Goal: Task Accomplishment & Management: Use online tool/utility

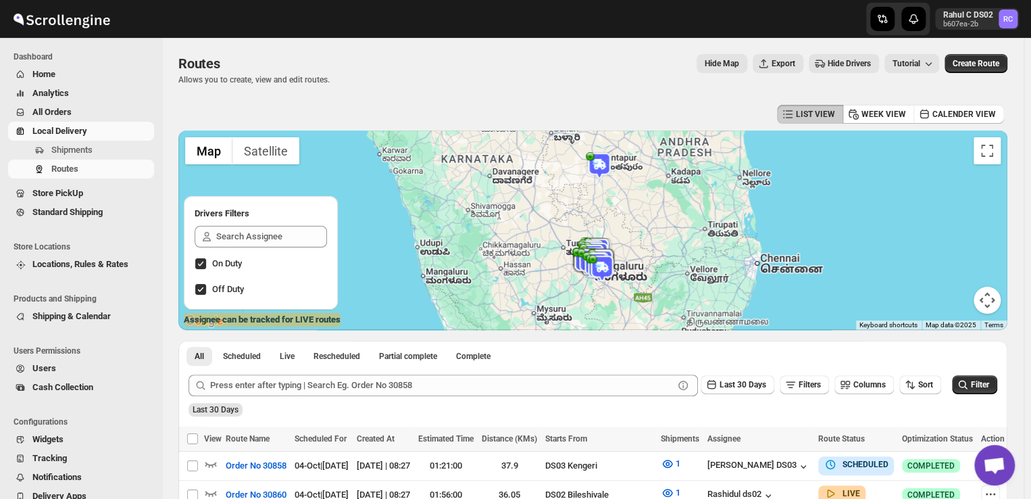
click at [76, 153] on span "Shipments" at bounding box center [71, 150] width 41 height 10
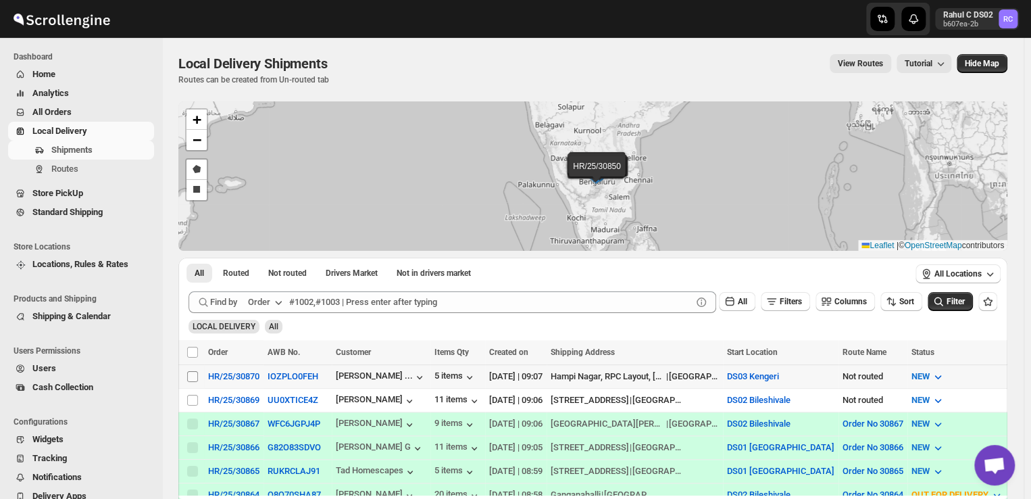
click at [188, 374] on input "Select shipment" at bounding box center [192, 376] width 11 height 11
checkbox input "true"
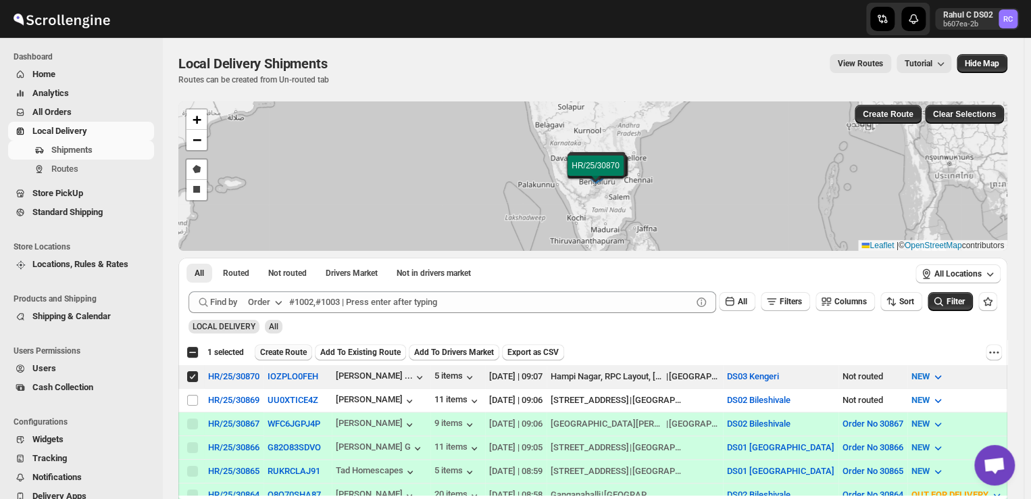
click at [291, 353] on span "Create Route" at bounding box center [283, 352] width 47 height 11
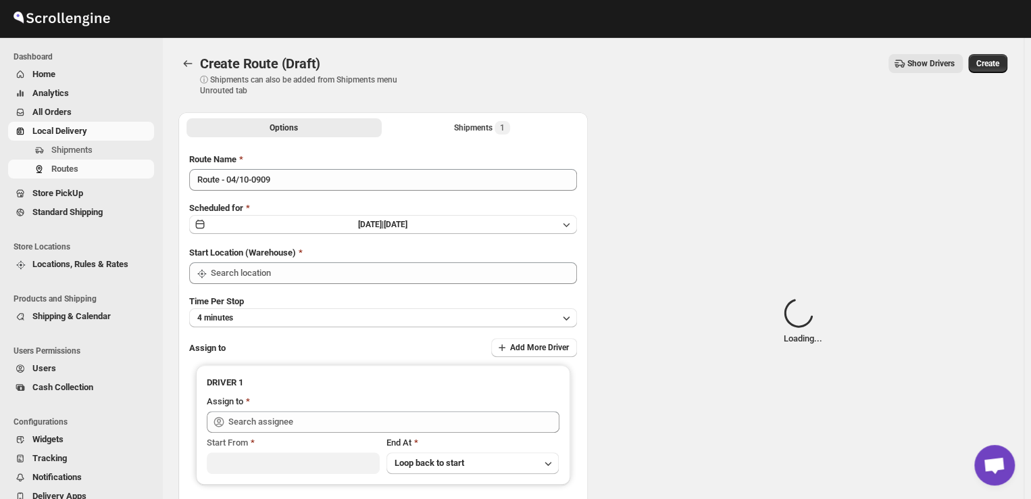
type input "DS03 Kengeri"
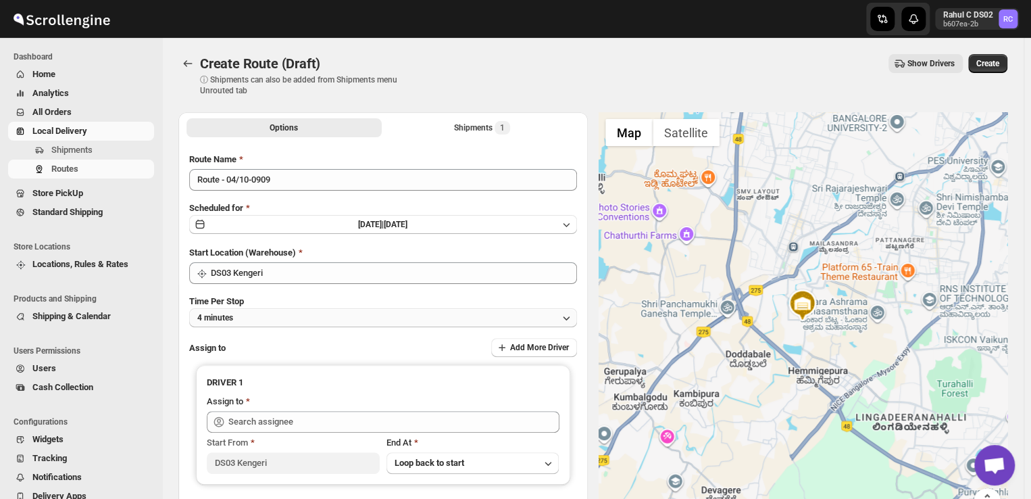
click at [257, 317] on button "4 minutes" at bounding box center [383, 317] width 388 height 19
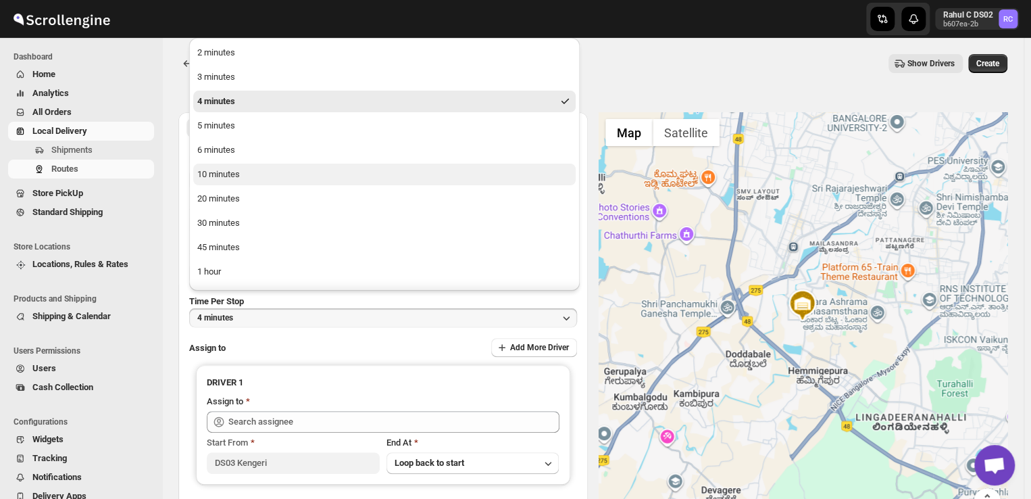
click at [263, 178] on button "10 minutes" at bounding box center [384, 175] width 382 height 22
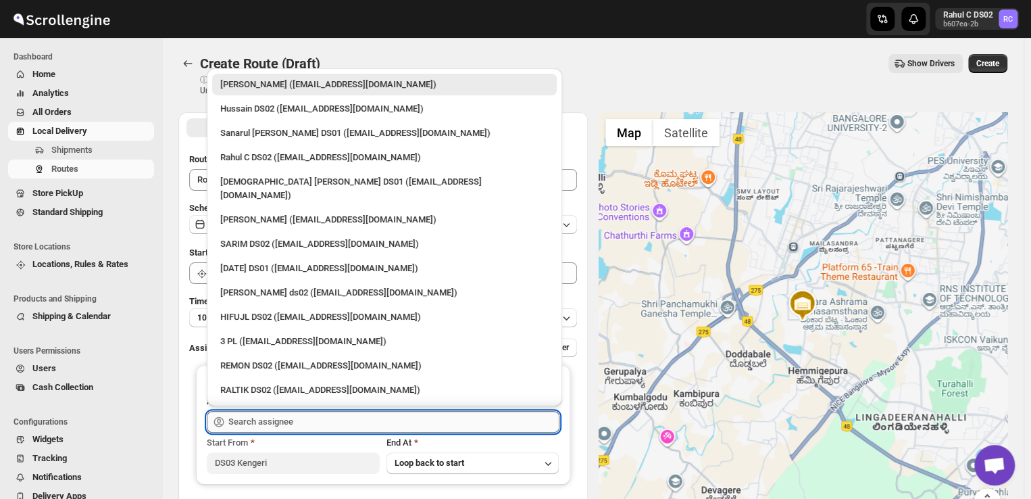
click at [308, 424] on input "text" at bounding box center [393, 422] width 331 height 22
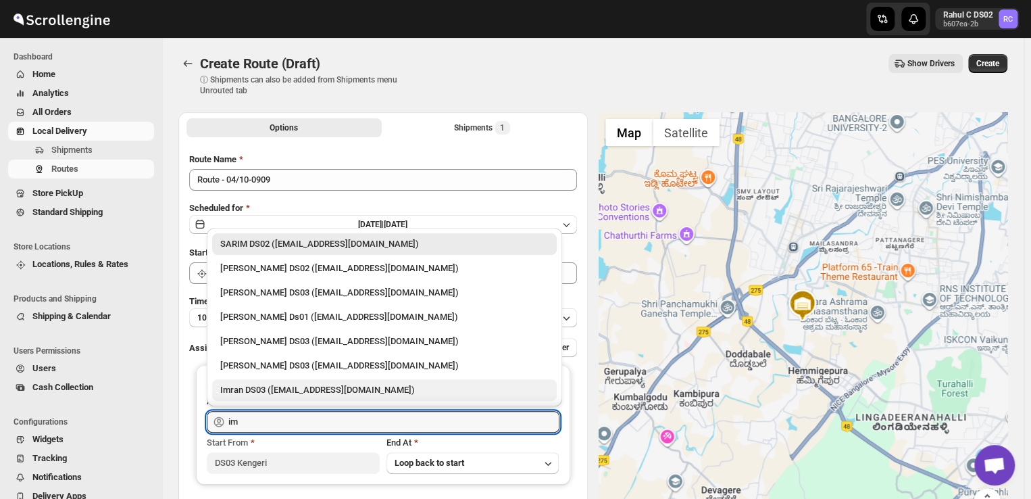
click at [279, 388] on div "Imran DS03 ([EMAIL_ADDRESS][DOMAIN_NAME])" at bounding box center [384, 390] width 328 height 14
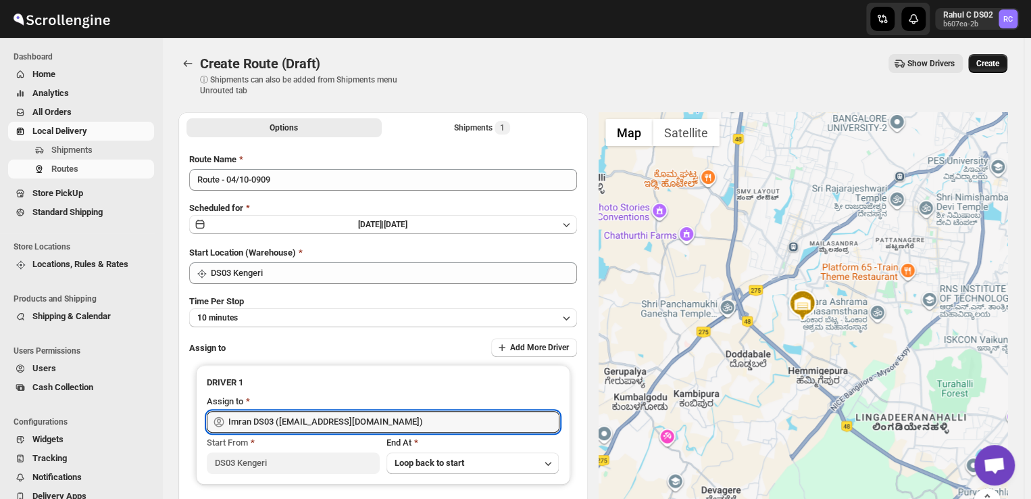
type input "Imran DS03 ([EMAIL_ADDRESS][DOMAIN_NAME])"
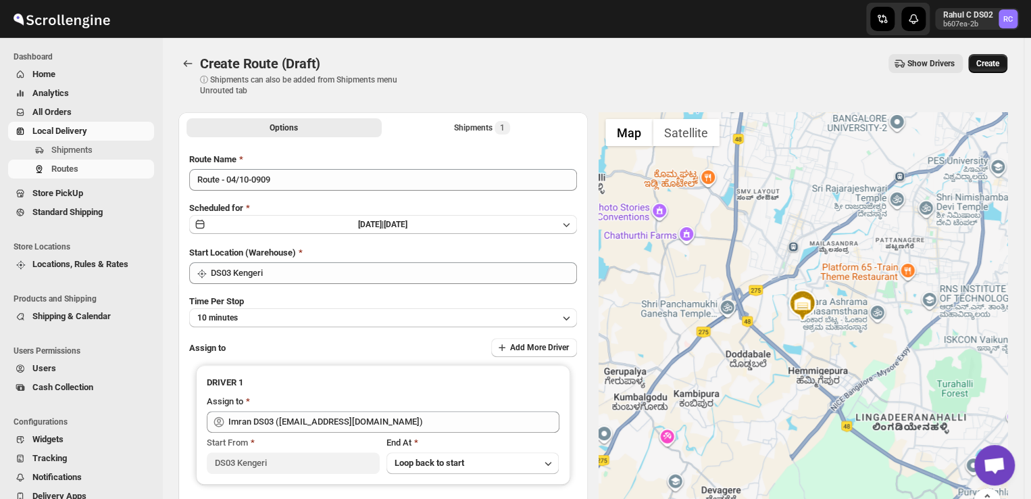
click at [999, 63] on span "Create" at bounding box center [987, 63] width 23 height 11
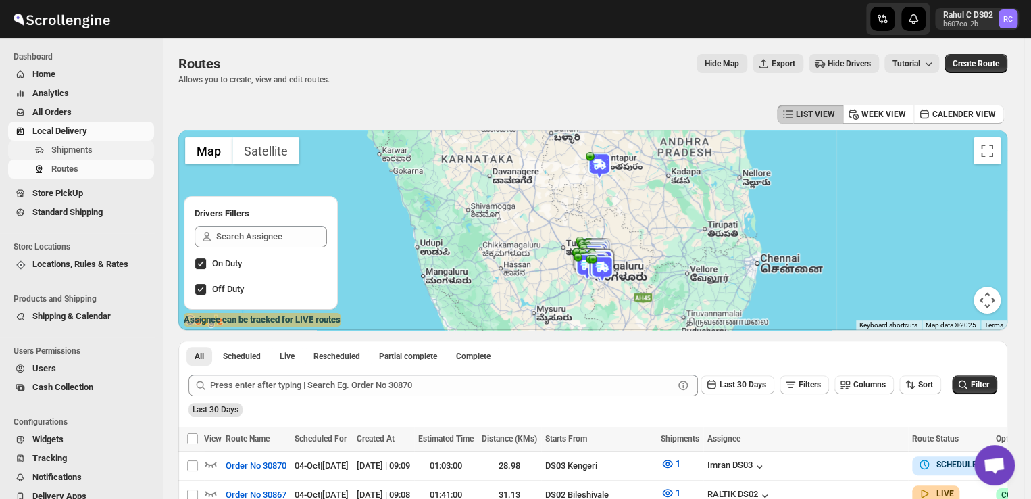
click at [65, 148] on span "Shipments" at bounding box center [71, 150] width 41 height 10
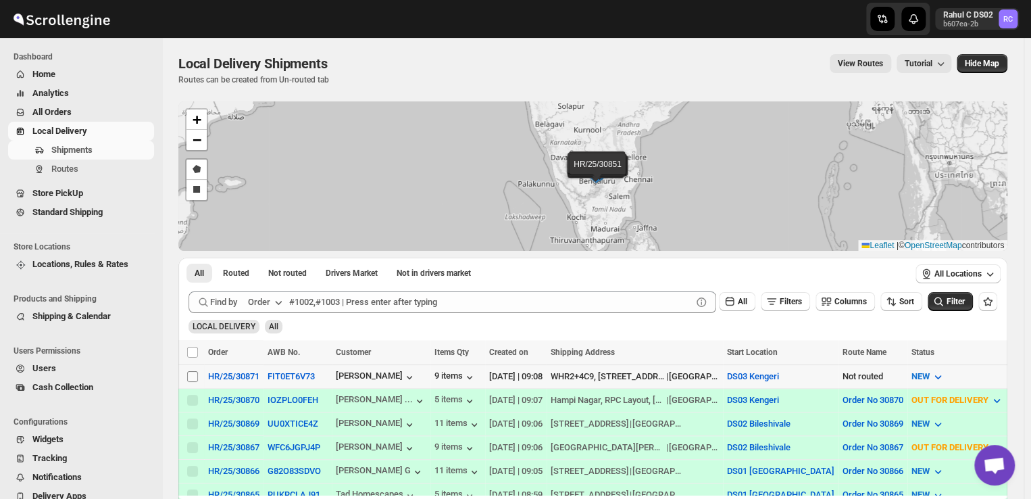
click at [193, 374] on input "Select shipment" at bounding box center [192, 376] width 11 height 11
checkbox input "true"
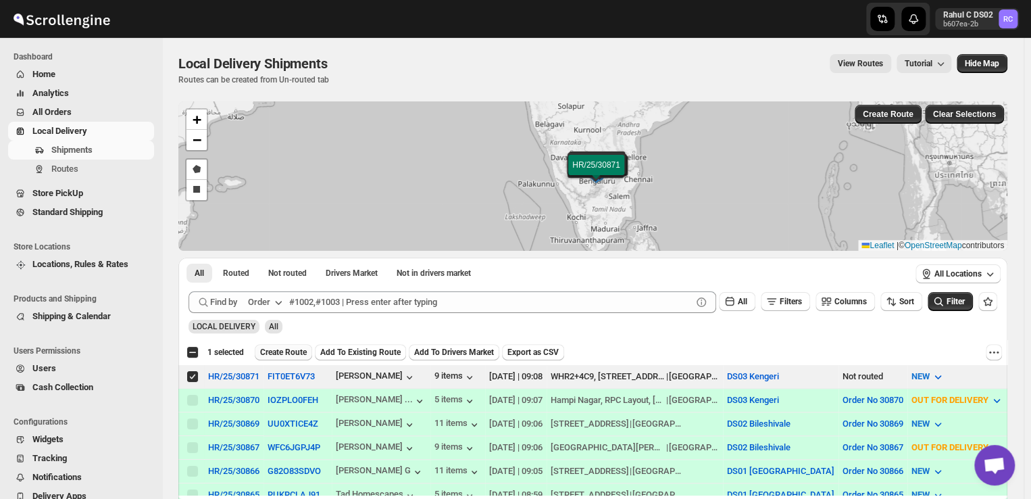
click at [290, 350] on span "Create Route" at bounding box center [283, 352] width 47 height 11
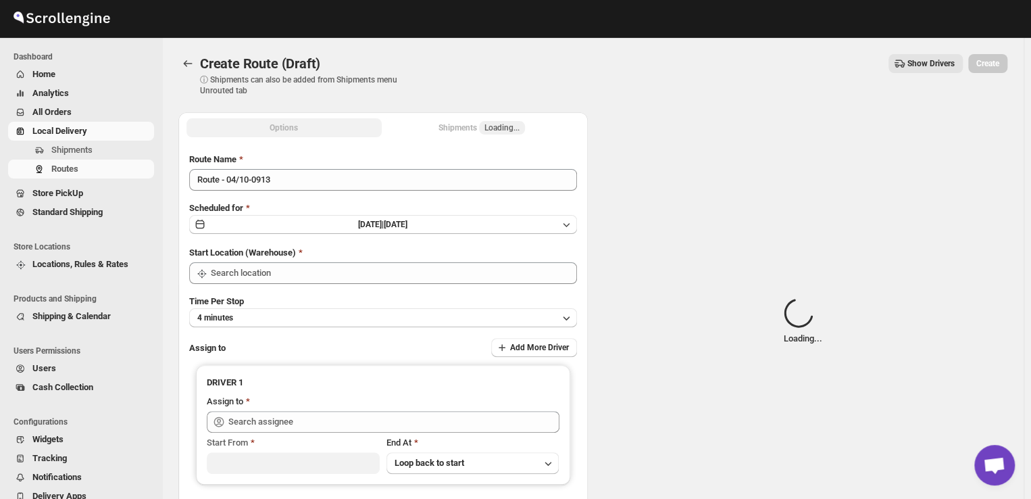
type input "DS03 Kengeri"
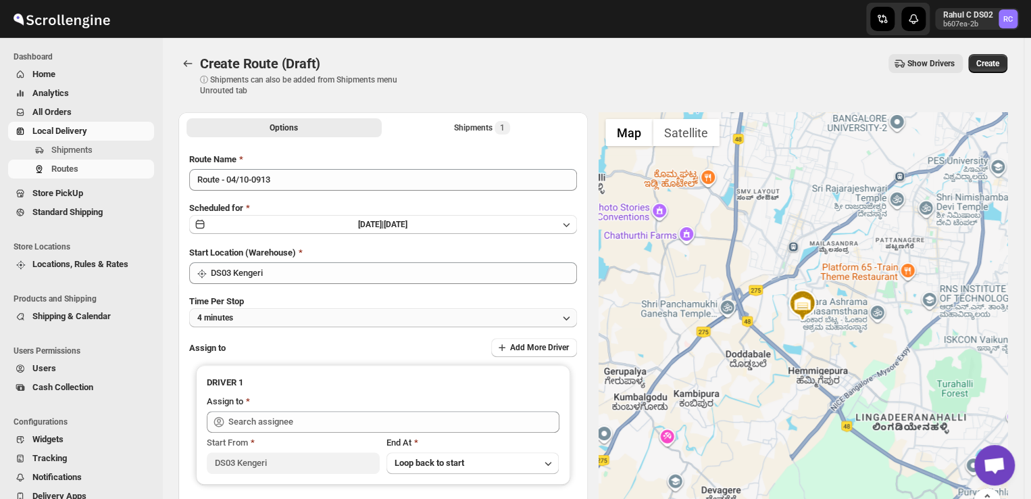
click at [264, 313] on button "4 minutes" at bounding box center [383, 317] width 388 height 19
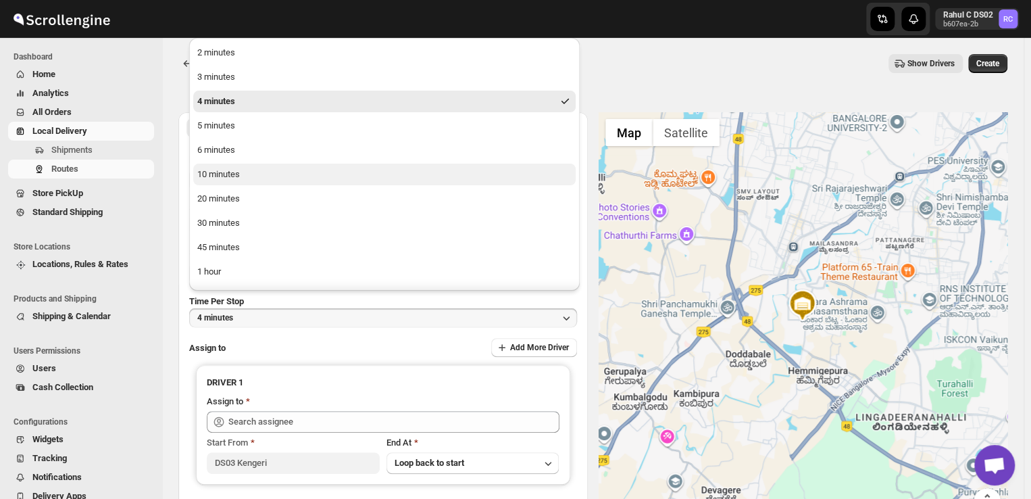
click at [239, 174] on div "10 minutes" at bounding box center [218, 175] width 43 height 14
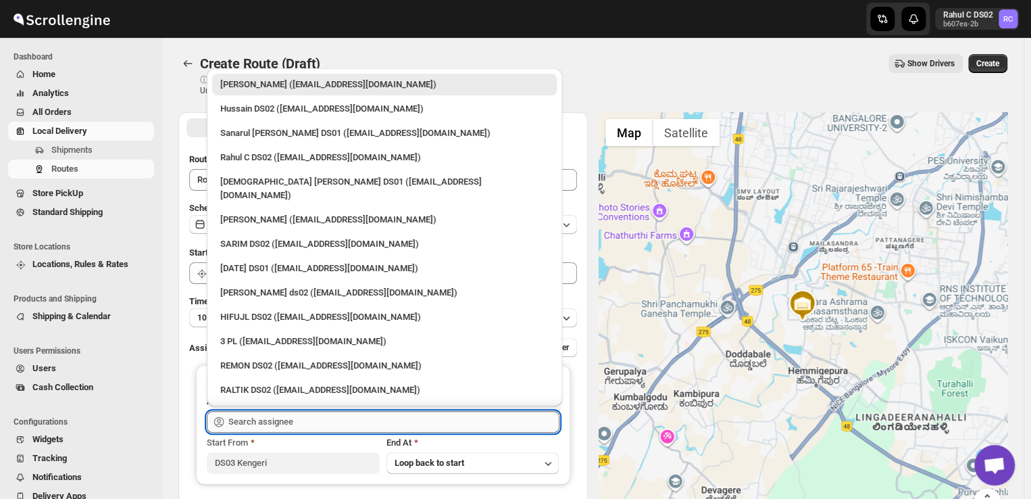
click at [316, 424] on input "text" at bounding box center [393, 422] width 331 height 22
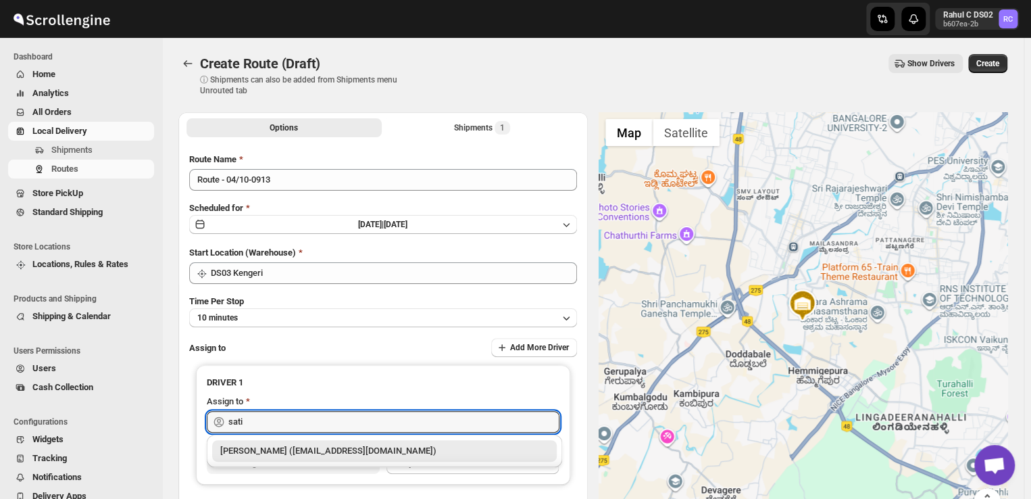
click at [314, 446] on div "[PERSON_NAME] ([EMAIL_ADDRESS][DOMAIN_NAME])" at bounding box center [384, 451] width 328 height 14
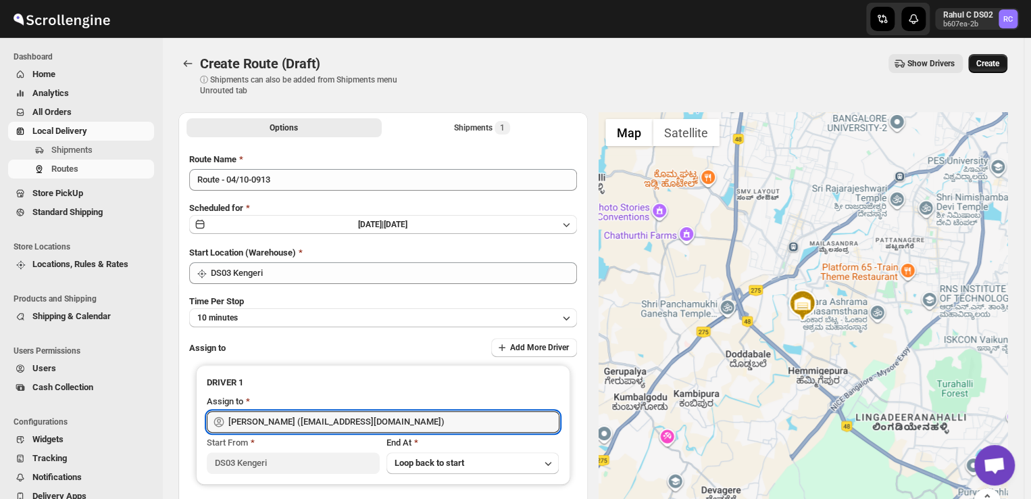
type input "[PERSON_NAME] ([EMAIL_ADDRESS][DOMAIN_NAME])"
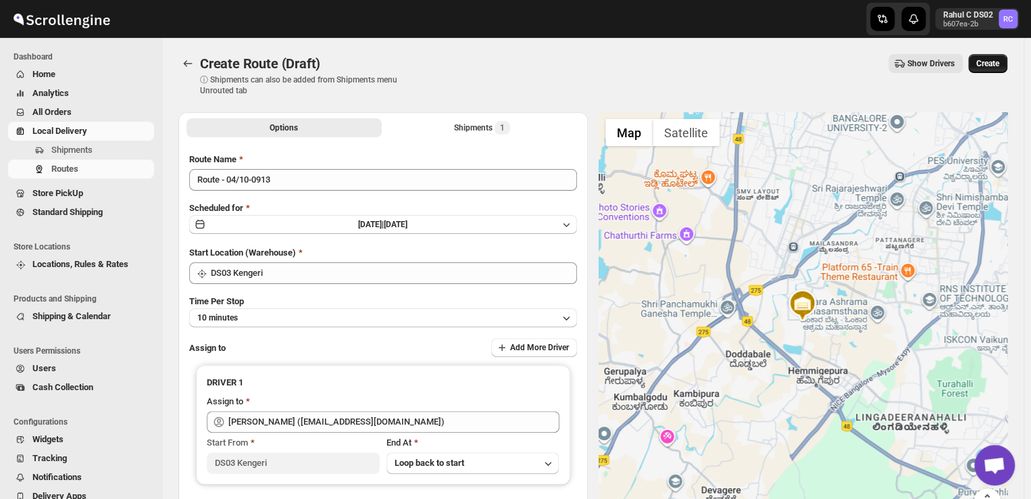
click at [997, 58] on span "Create" at bounding box center [987, 63] width 23 height 11
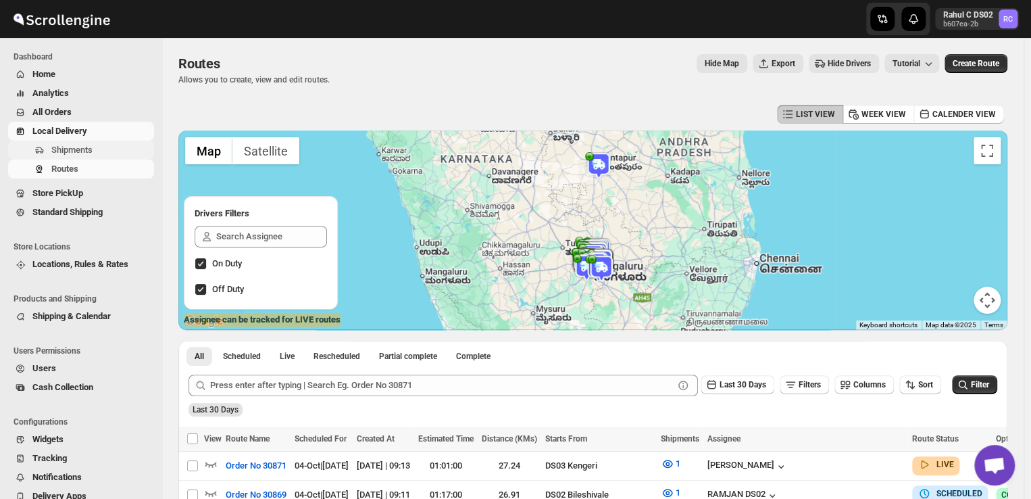
click at [93, 145] on span "Shipments" at bounding box center [101, 150] width 100 height 14
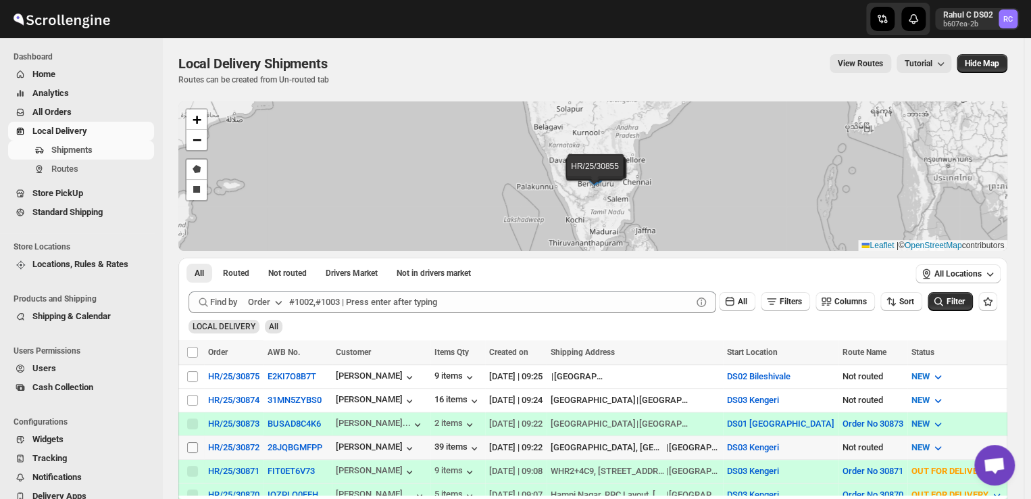
click at [189, 442] on input "Select shipment" at bounding box center [192, 447] width 11 height 11
checkbox input "true"
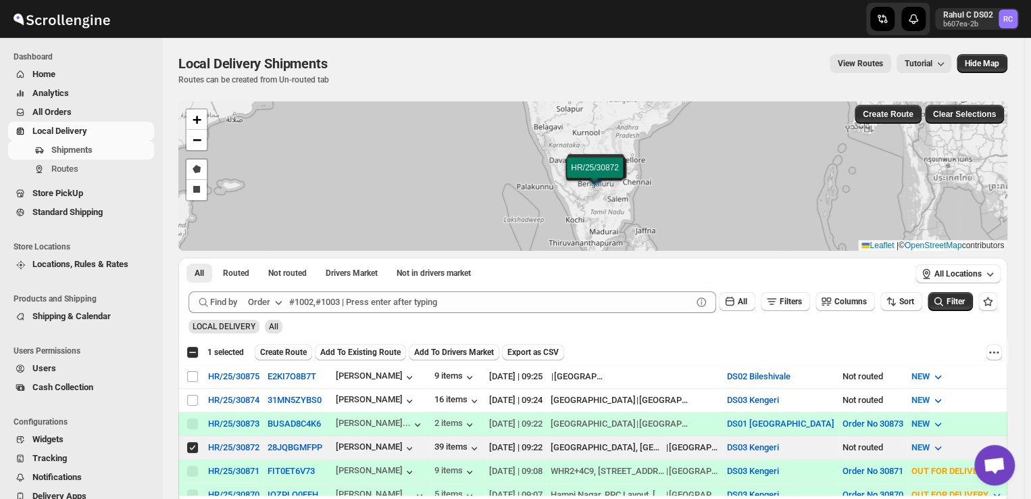
click at [293, 354] on span "Create Route" at bounding box center [283, 352] width 47 height 11
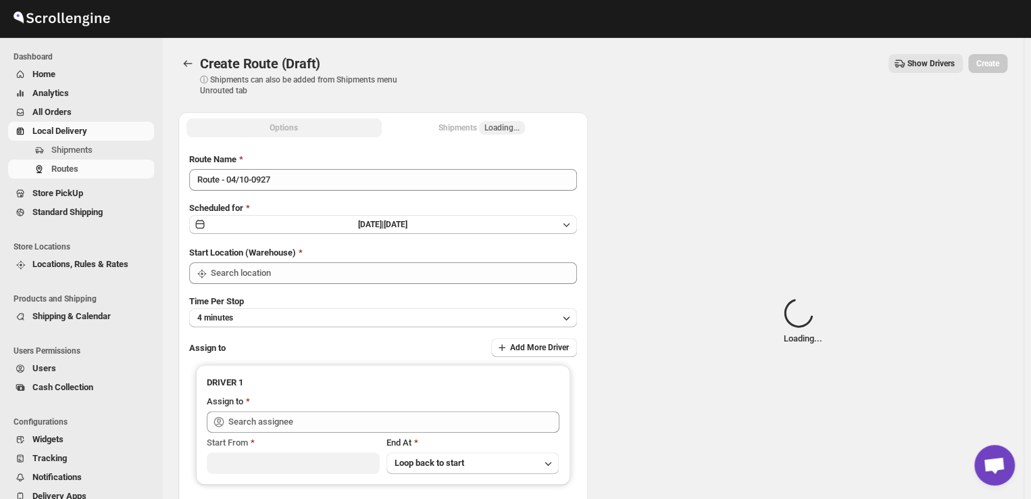
type input "DS03 Kengeri"
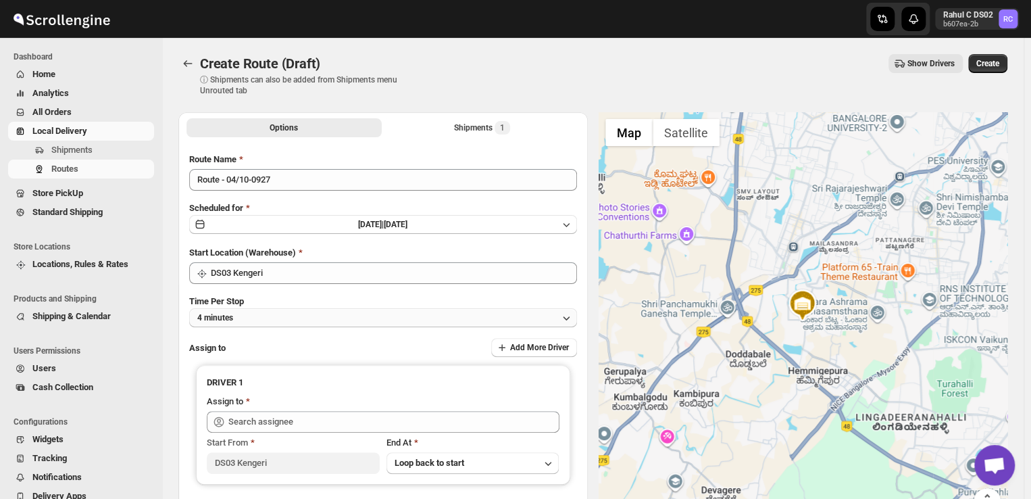
click at [255, 316] on button "4 minutes" at bounding box center [383, 317] width 388 height 19
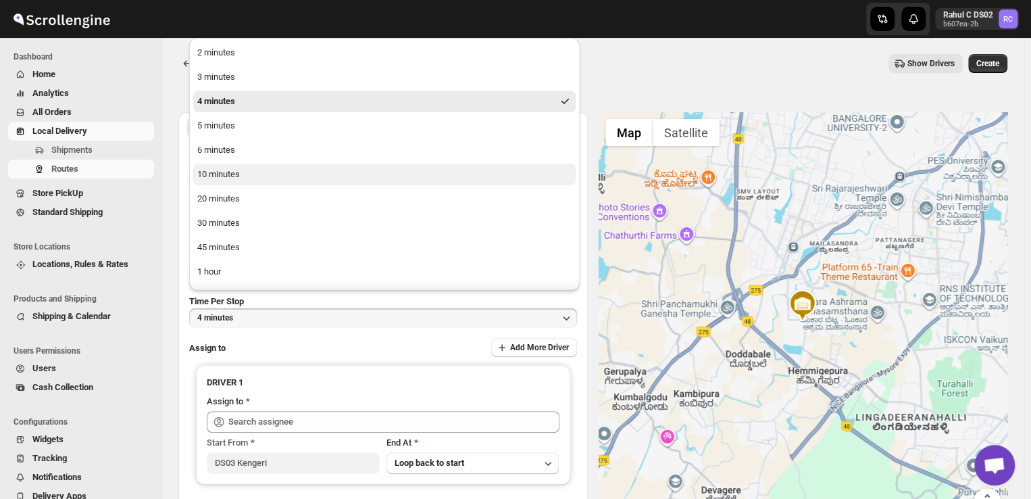
click at [222, 174] on div "10 minutes" at bounding box center [218, 175] width 43 height 14
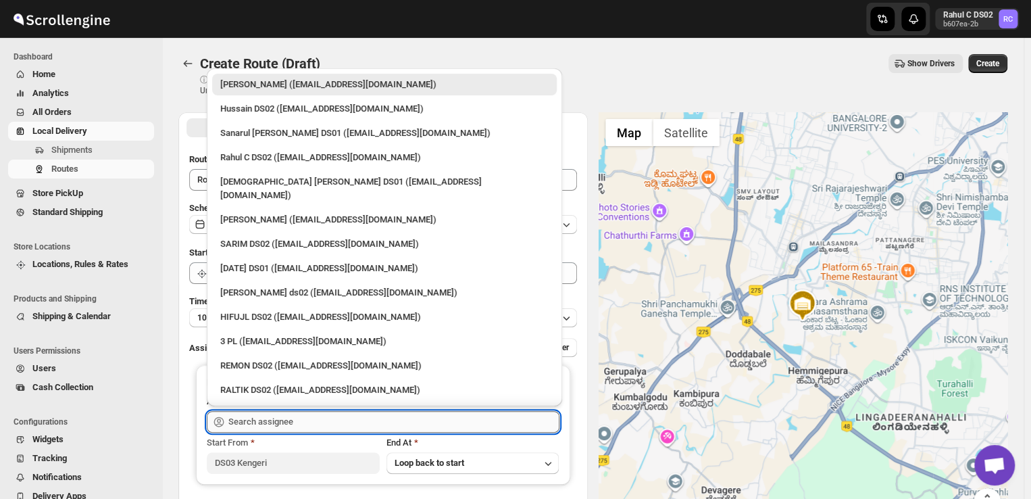
click at [299, 419] on input "text" at bounding box center [393, 422] width 331 height 22
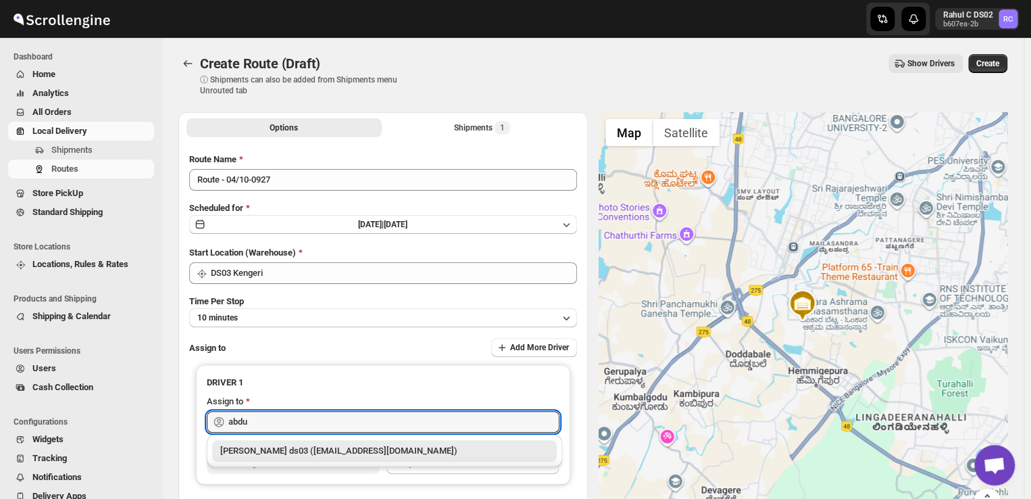
click at [305, 452] on div "[PERSON_NAME] ds03 ([EMAIL_ADDRESS][DOMAIN_NAME])" at bounding box center [384, 451] width 328 height 14
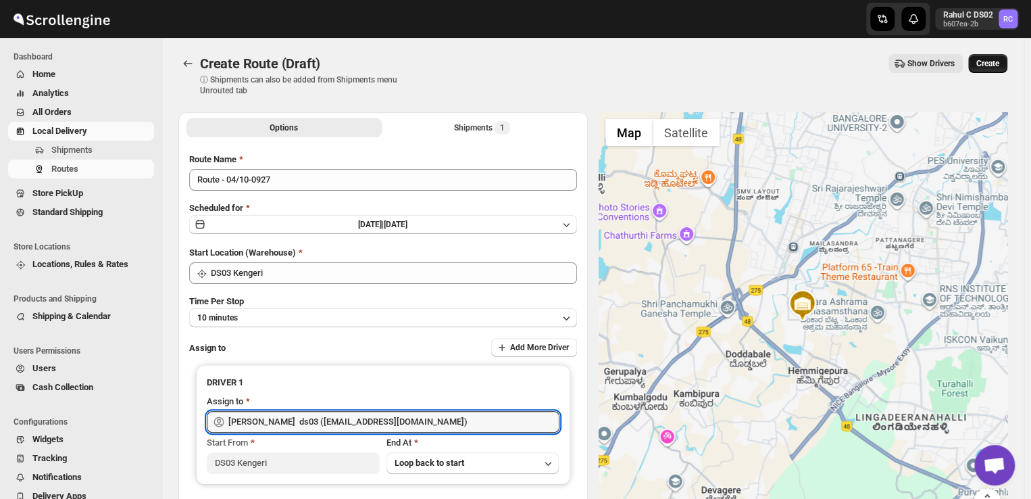
type input "[PERSON_NAME] ds03 ([EMAIL_ADDRESS][DOMAIN_NAME])"
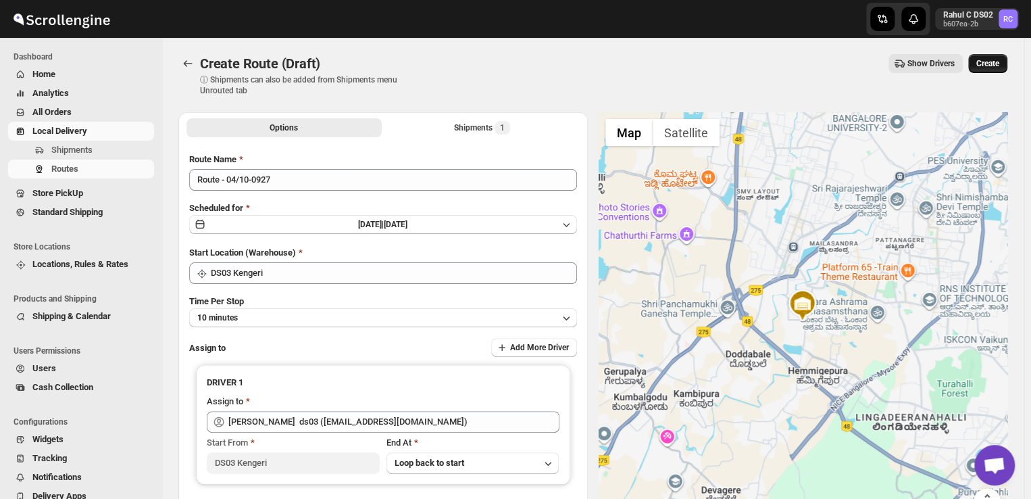
click at [997, 63] on span "Create" at bounding box center [987, 63] width 23 height 11
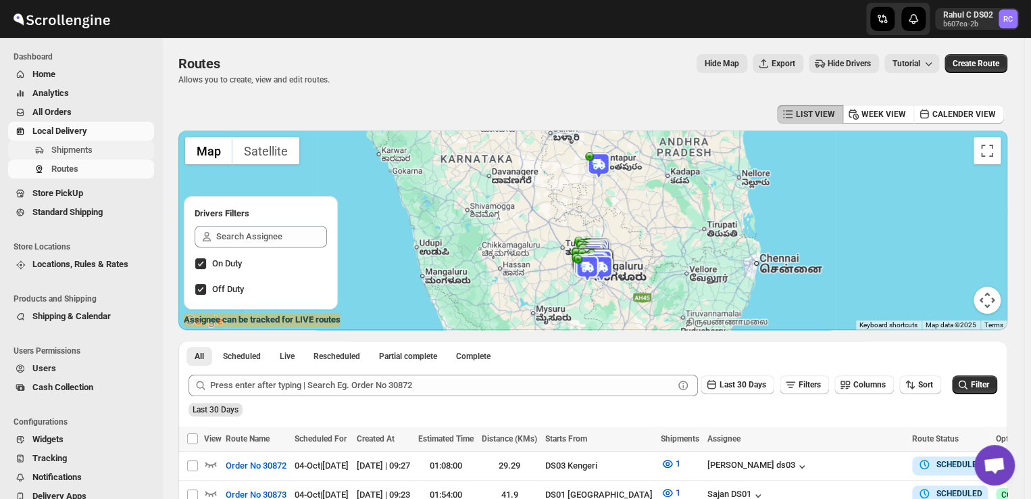
click at [95, 151] on span "Shipments" at bounding box center [101, 150] width 100 height 14
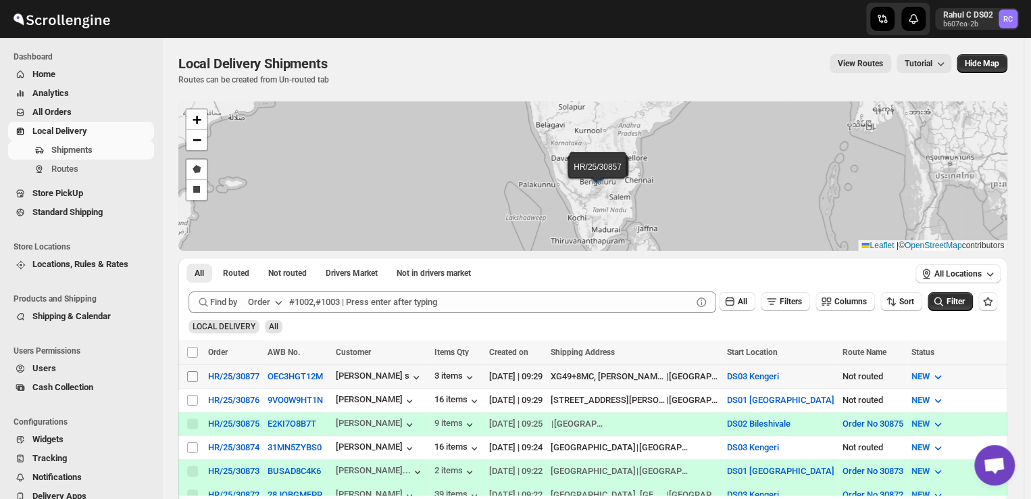
click at [197, 376] on input "Select shipment" at bounding box center [192, 376] width 11 height 11
checkbox input "true"
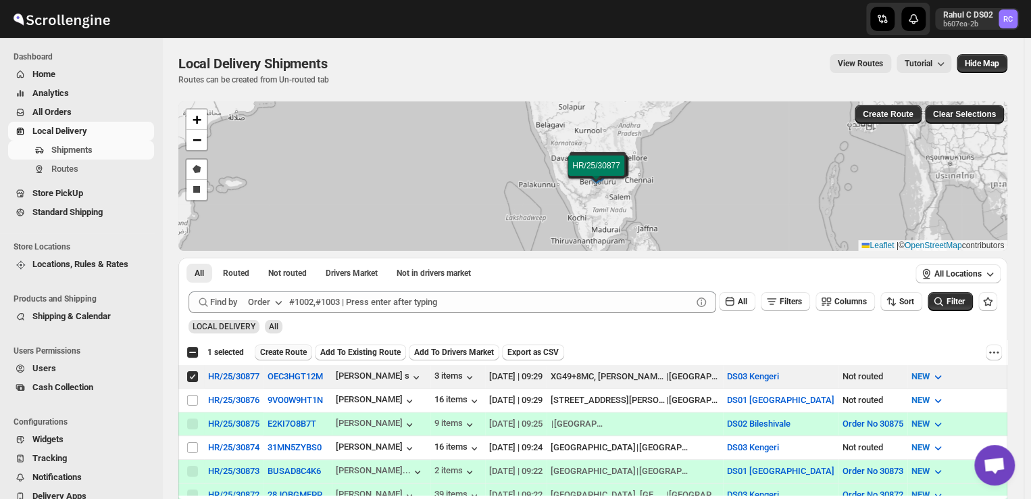
click at [274, 352] on span "Create Route" at bounding box center [283, 352] width 47 height 11
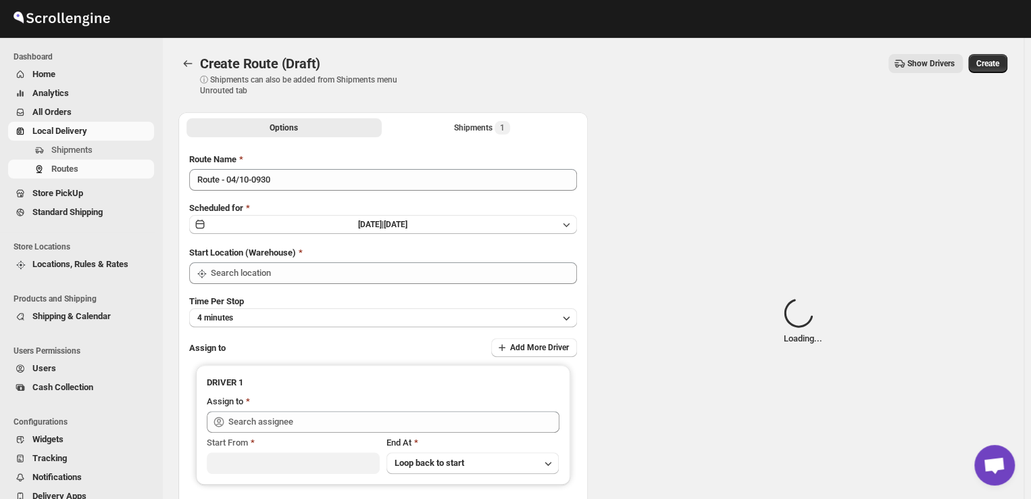
type input "DS03 Kengeri"
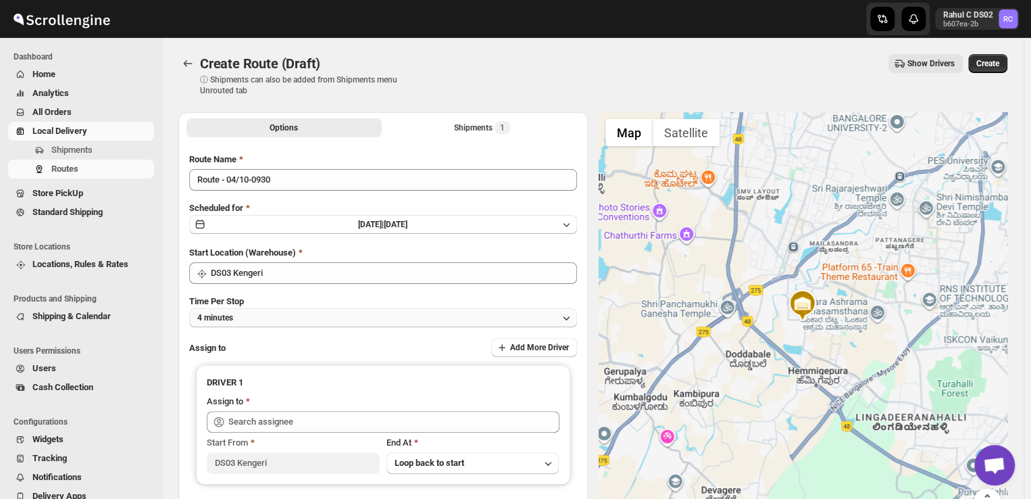
click at [256, 314] on button "4 minutes" at bounding box center [383, 317] width 388 height 19
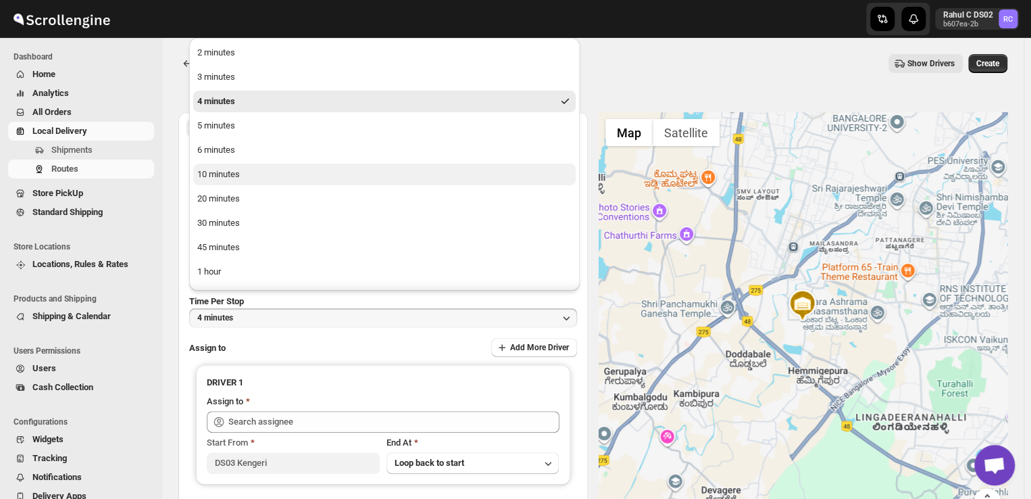
click at [230, 179] on div "10 minutes" at bounding box center [218, 175] width 43 height 14
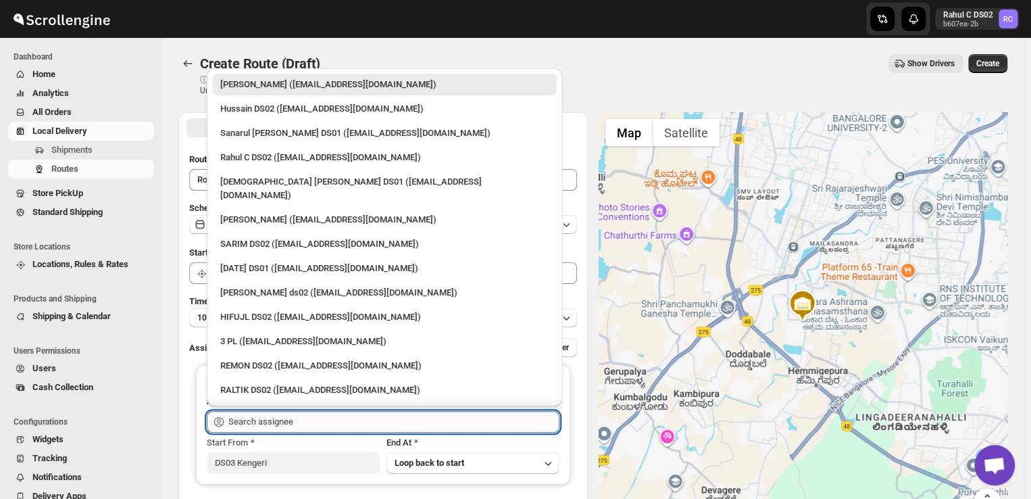
click at [308, 422] on input "text" at bounding box center [393, 422] width 331 height 22
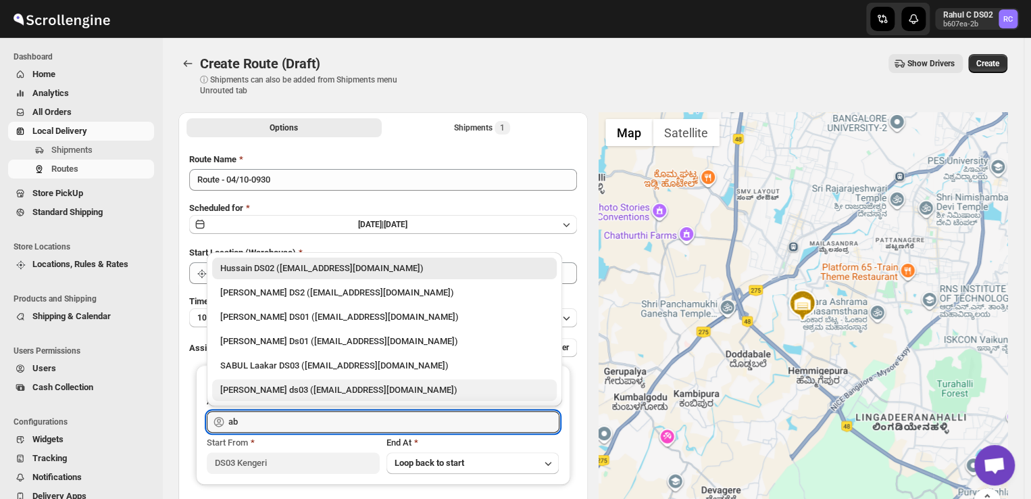
click at [309, 384] on div "[PERSON_NAME] ds03 ([EMAIL_ADDRESS][DOMAIN_NAME])" at bounding box center [384, 390] width 328 height 14
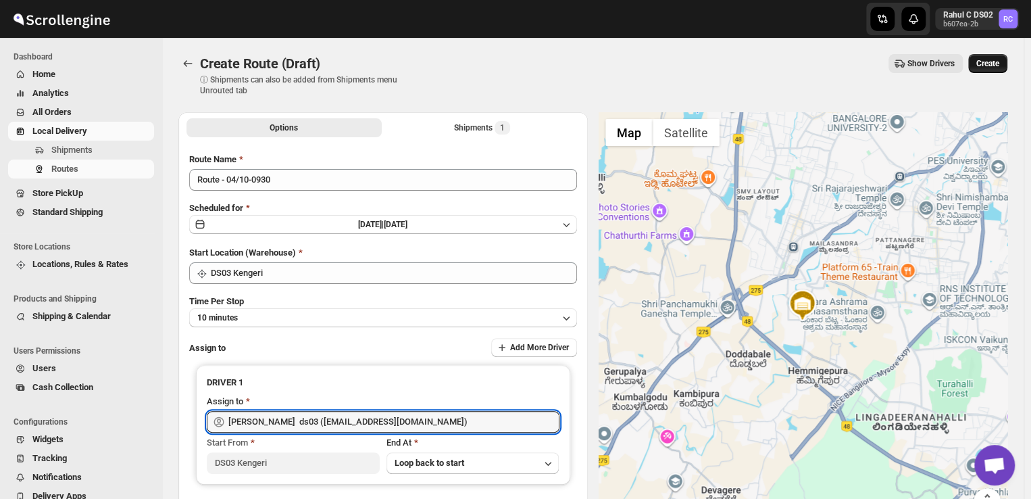
type input "[PERSON_NAME] ds03 ([EMAIL_ADDRESS][DOMAIN_NAME])"
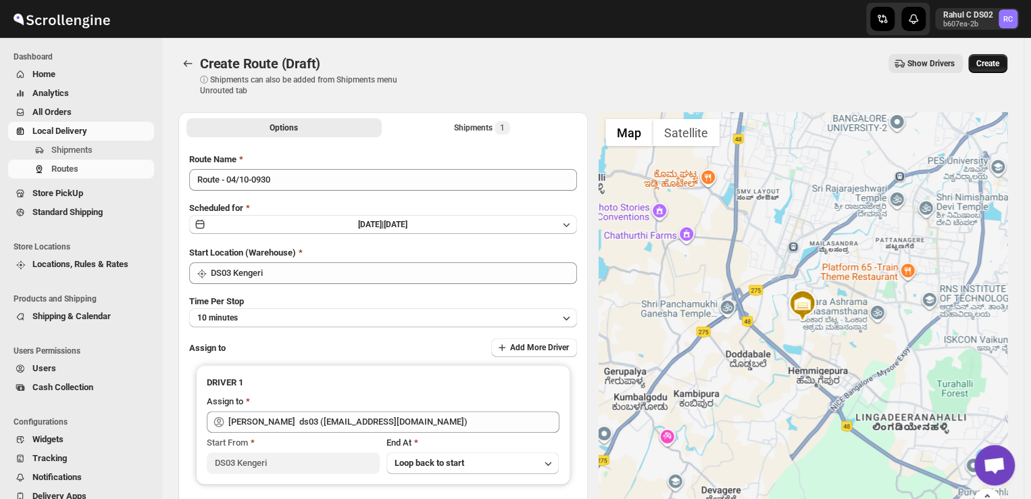
click at [988, 60] on span "Create" at bounding box center [987, 63] width 23 height 11
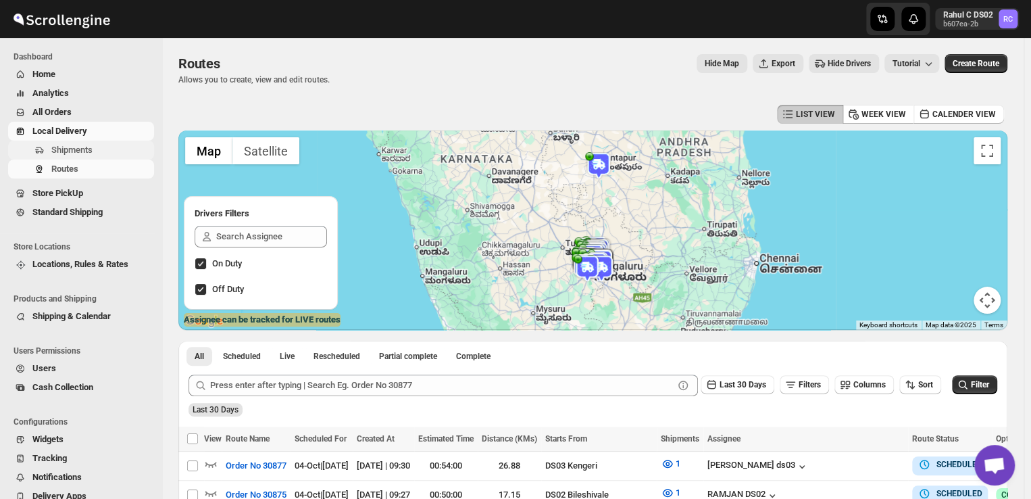
click at [94, 147] on span "Shipments" at bounding box center [101, 150] width 100 height 14
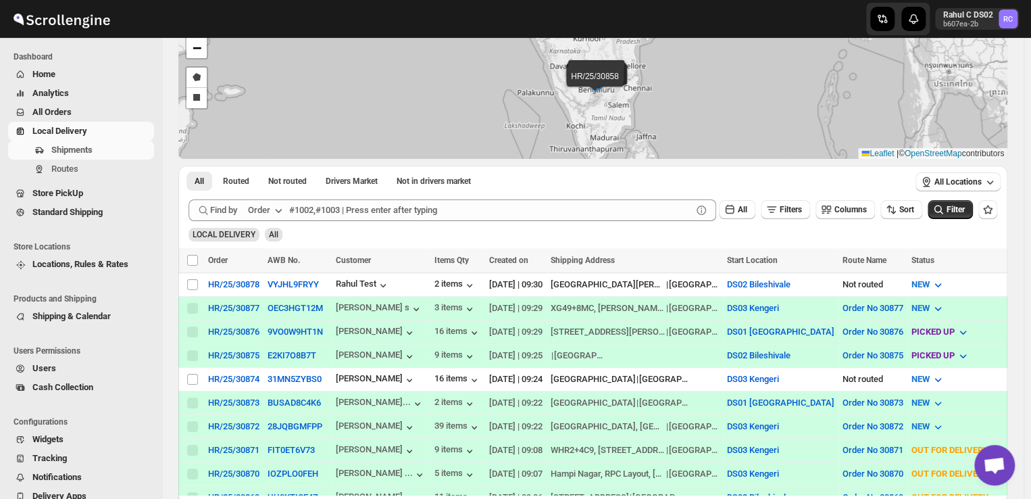
scroll to position [92, 0]
click at [68, 165] on span "Routes" at bounding box center [64, 169] width 27 height 10
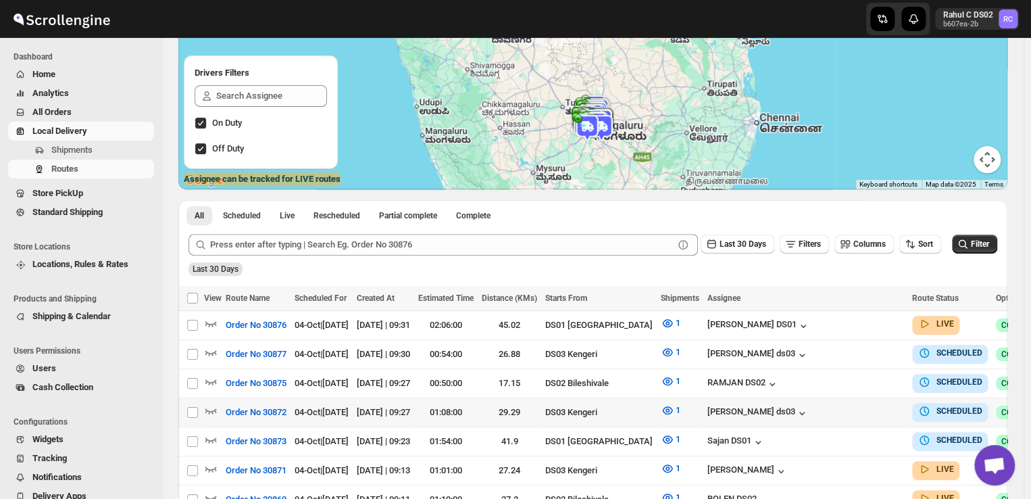
scroll to position [140, 0]
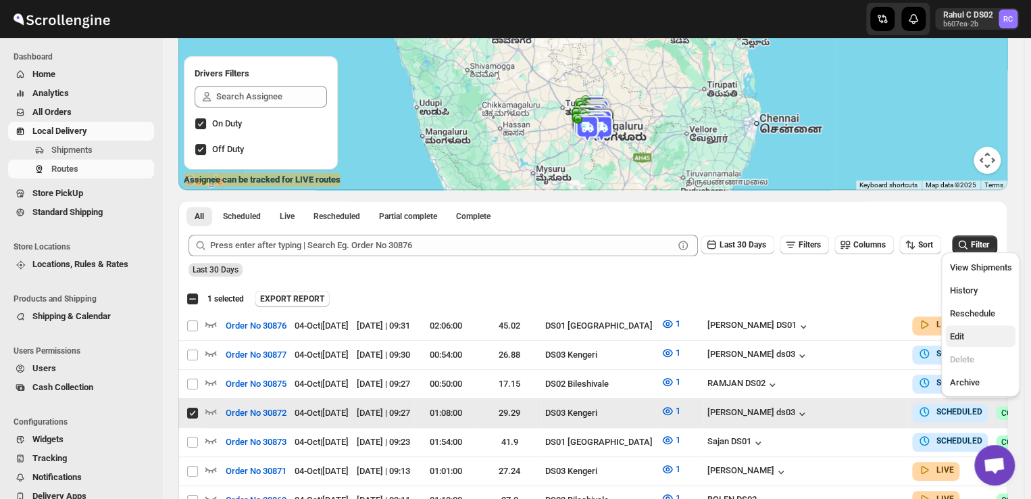
click at [962, 340] on span "Edit" at bounding box center [956, 336] width 14 height 10
checkbox input "false"
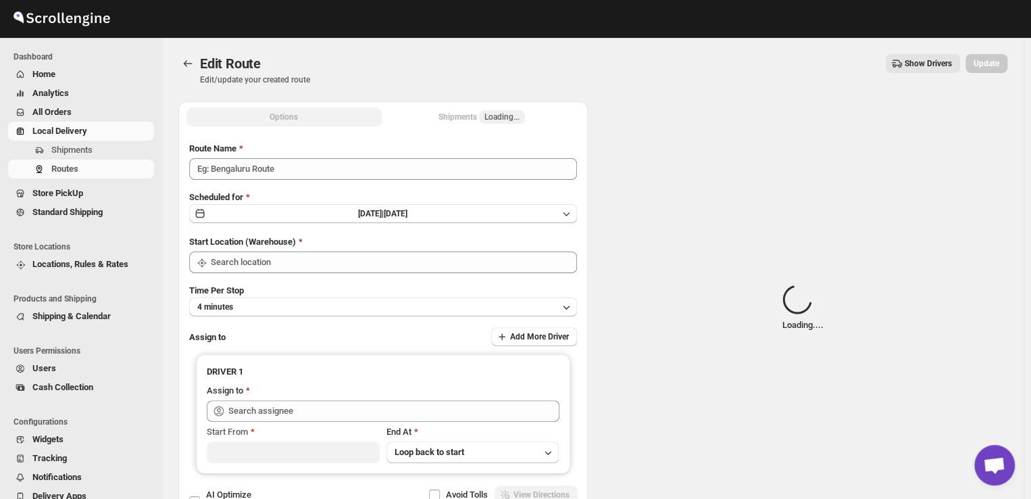
type input "Order No 30872"
type input "DS03 Kengeri"
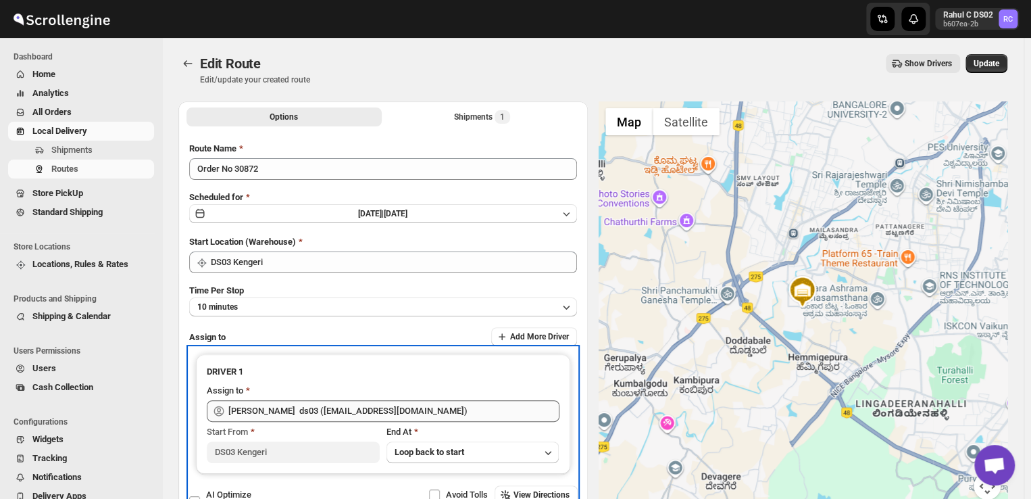
click at [452, 420] on div "DRIVER 1 Assign to Abdul Ahmed Laskar ds03 (dofesex377@dextrago.com) Start From…" at bounding box center [383, 414] width 374 height 120
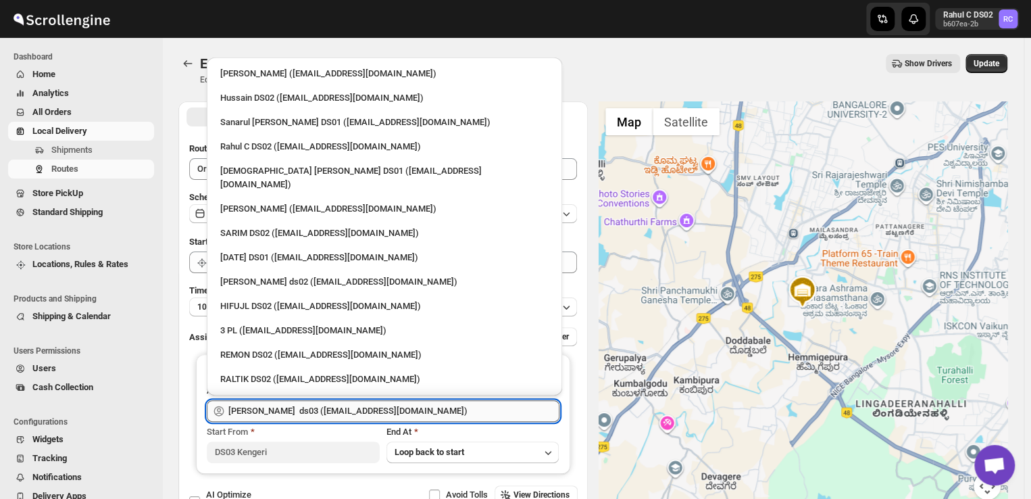
drag, startPoint x: 453, startPoint y: 420, endPoint x: 451, endPoint y: 410, distance: 9.7
click at [451, 410] on input "[PERSON_NAME] ds03 ([EMAIL_ADDRESS][DOMAIN_NAME])" at bounding box center [393, 411] width 331 height 22
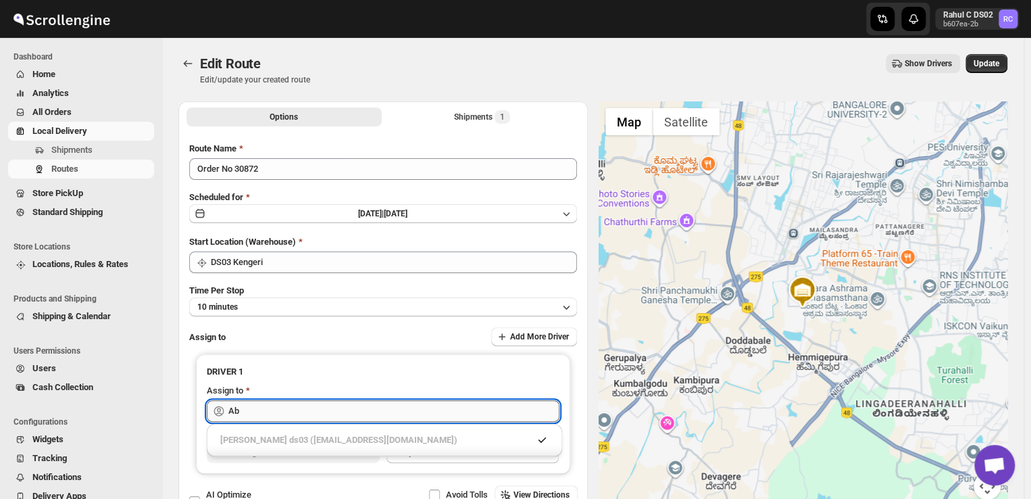
type input "A"
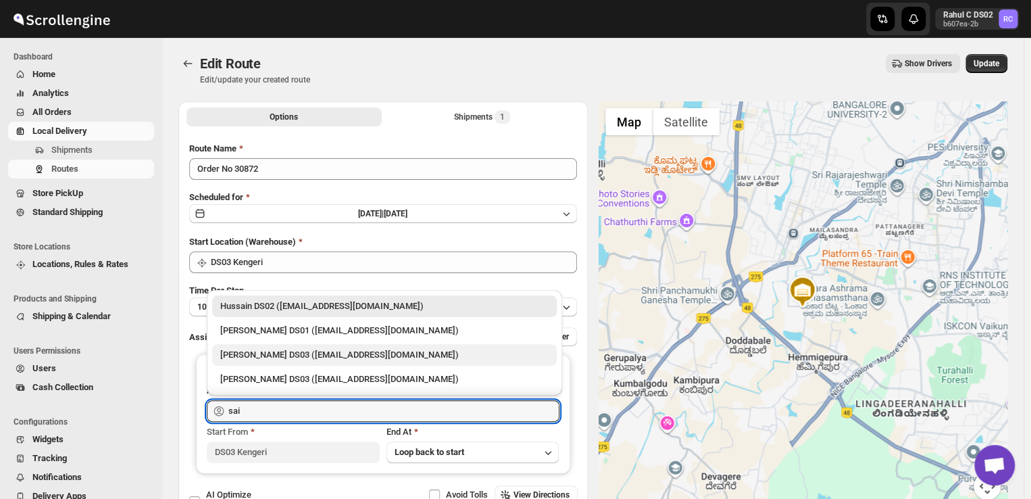
click at [397, 356] on div "[PERSON_NAME] DS03 ([EMAIL_ADDRESS][DOMAIN_NAME])" at bounding box center [384, 355] width 328 height 14
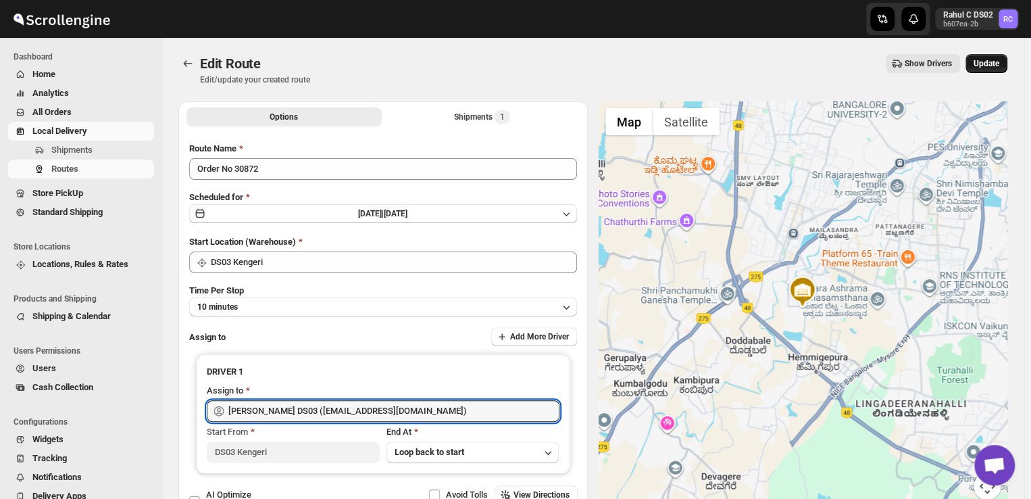
type input "[PERSON_NAME] DS03 ([EMAIL_ADDRESS][DOMAIN_NAME])"
click at [995, 61] on span "Update" at bounding box center [987, 63] width 26 height 11
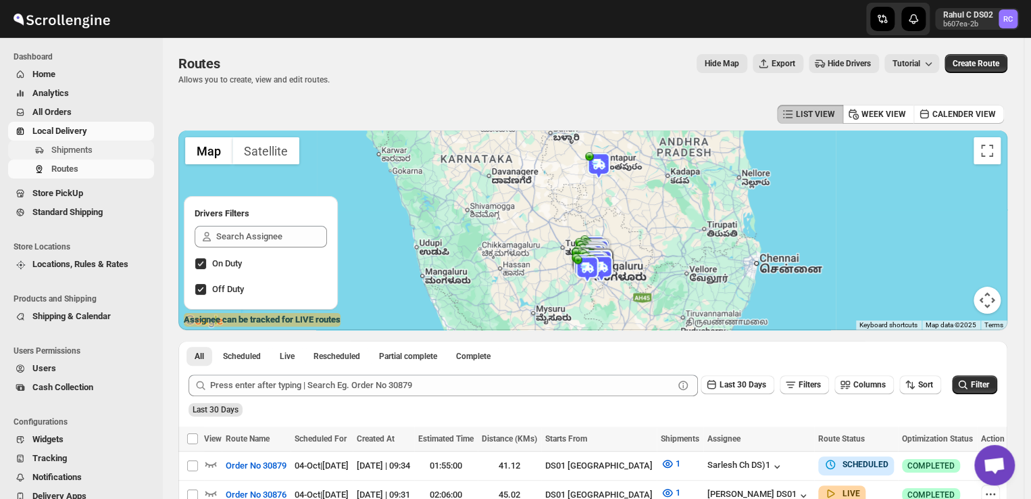
click at [99, 147] on span "Shipments" at bounding box center [101, 150] width 100 height 14
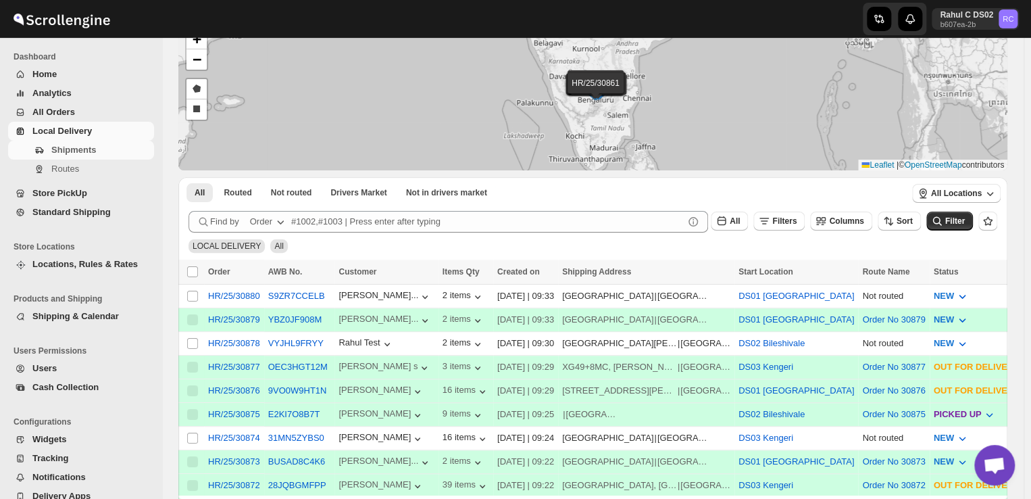
scroll to position [81, 0]
click at [193, 432] on input "Select shipment" at bounding box center [192, 437] width 11 height 11
checkbox input "true"
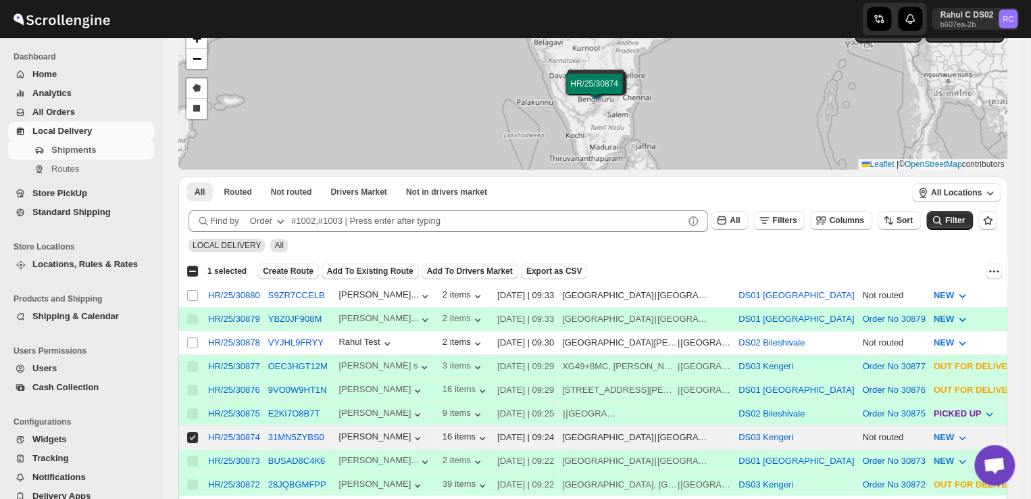
click at [289, 271] on span "Create Route" at bounding box center [288, 271] width 51 height 11
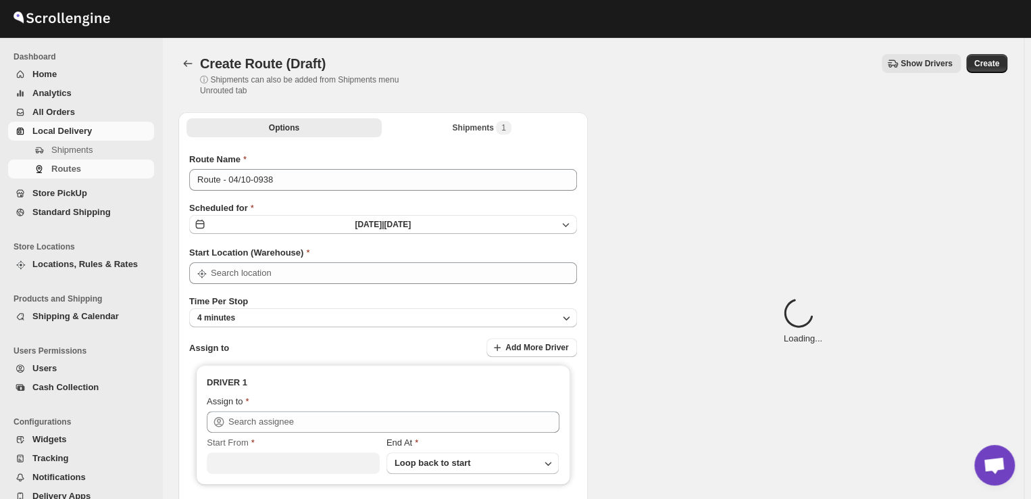
type input "DS03 Kengeri"
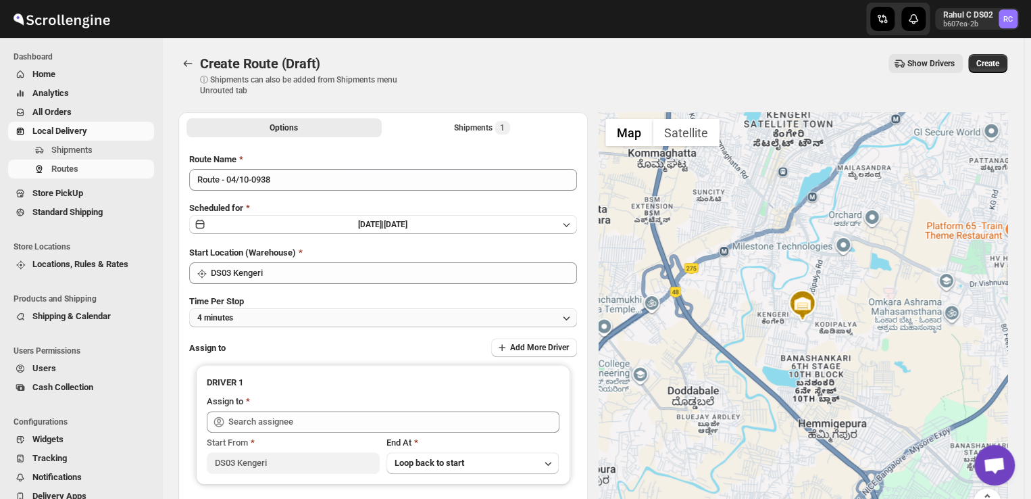
click at [247, 314] on button "4 minutes" at bounding box center [383, 317] width 388 height 19
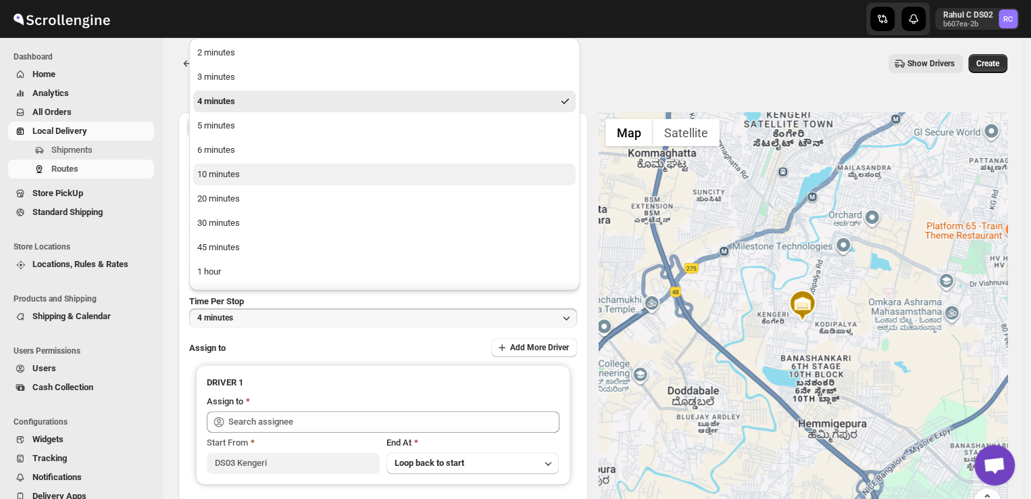
click at [262, 174] on button "10 minutes" at bounding box center [384, 175] width 382 height 22
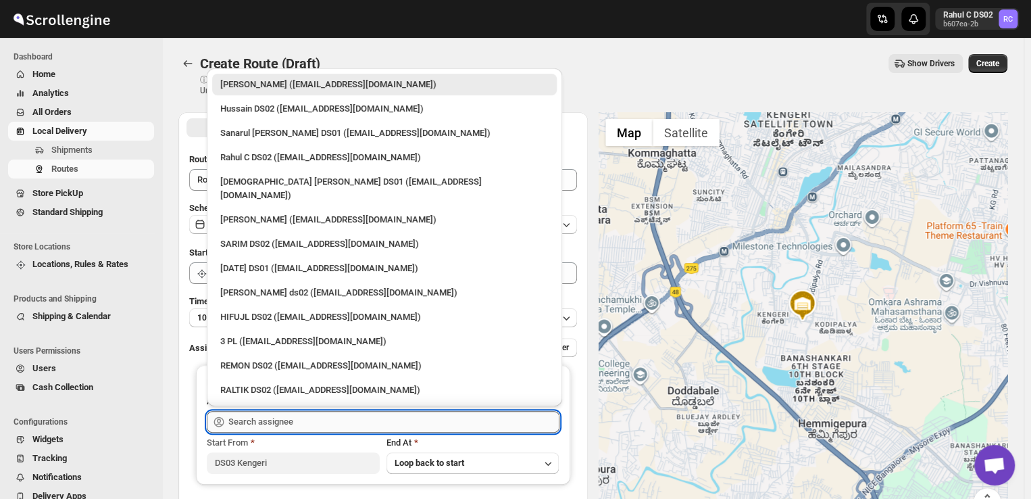
click at [309, 420] on input "text" at bounding box center [393, 422] width 331 height 22
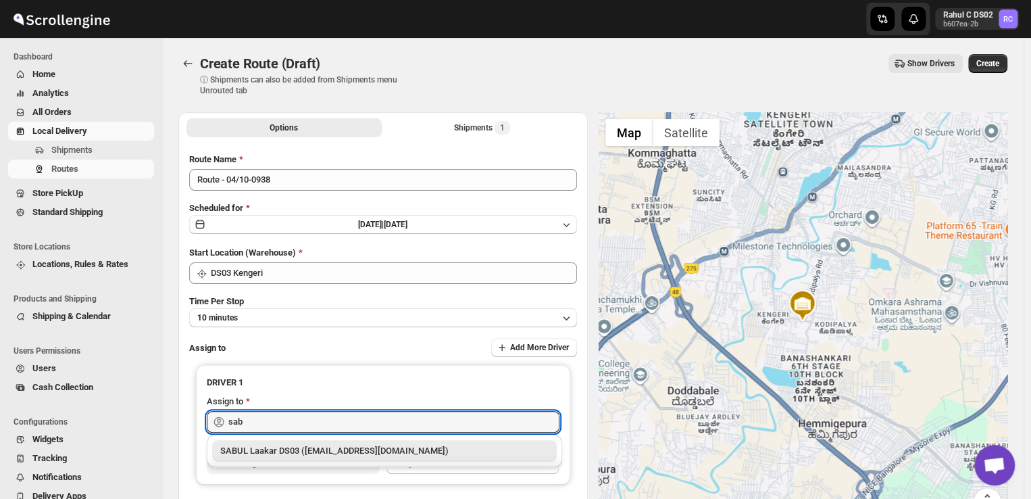
click at [335, 447] on div "SABUL Laakar DS03 ([EMAIL_ADDRESS][DOMAIN_NAME])" at bounding box center [384, 451] width 328 height 14
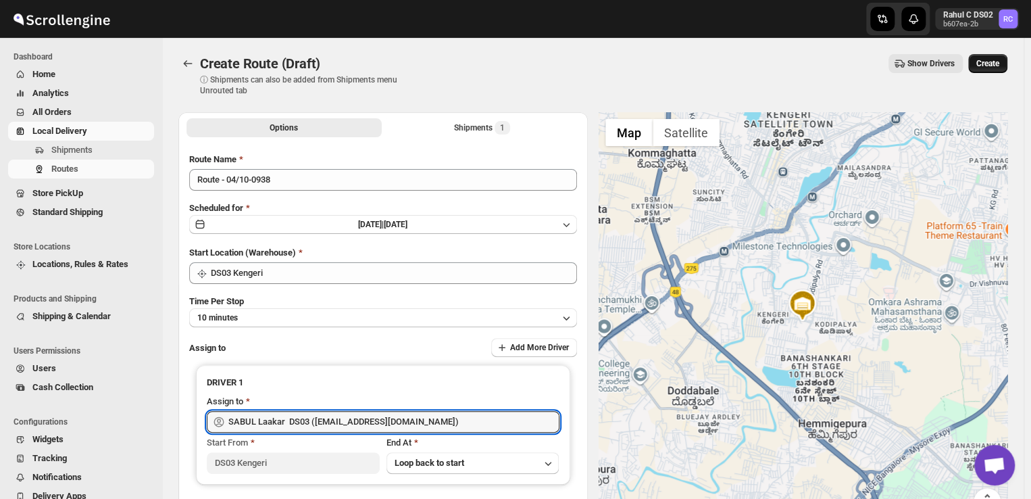
type input "SABUL Laakar DS03 ([EMAIL_ADDRESS][DOMAIN_NAME])"
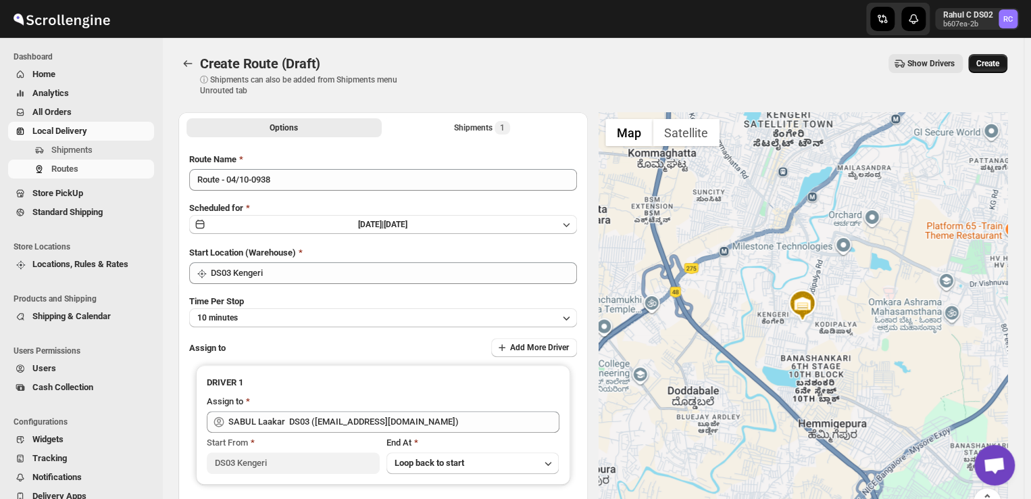
click at [989, 60] on span "Create" at bounding box center [987, 63] width 23 height 11
